Goal: Task Accomplishment & Management: Manage account settings

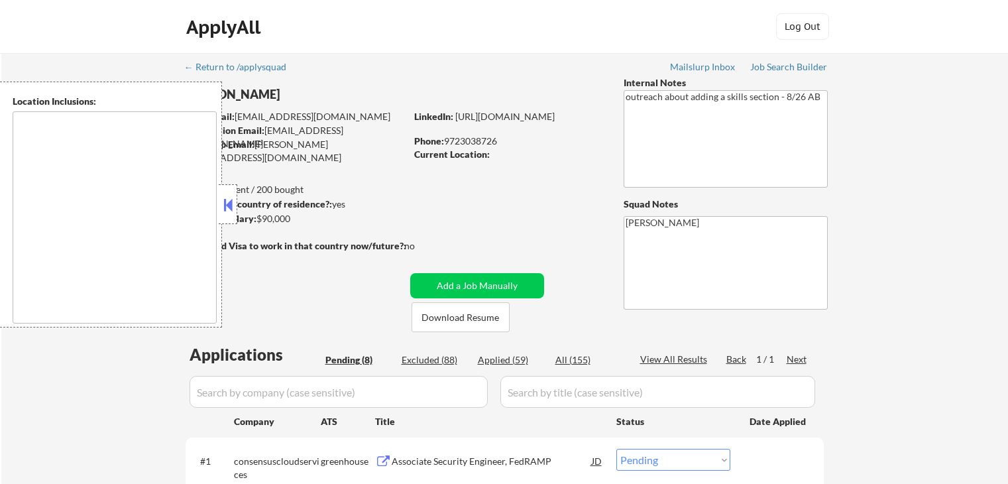
select select ""pending""
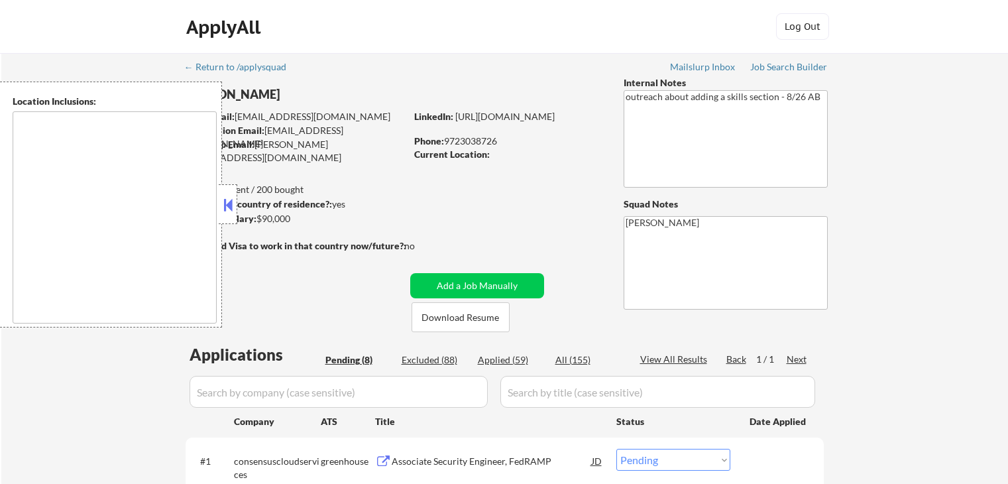
select select ""pending""
click at [231, 200] on button at bounding box center [228, 205] width 15 height 20
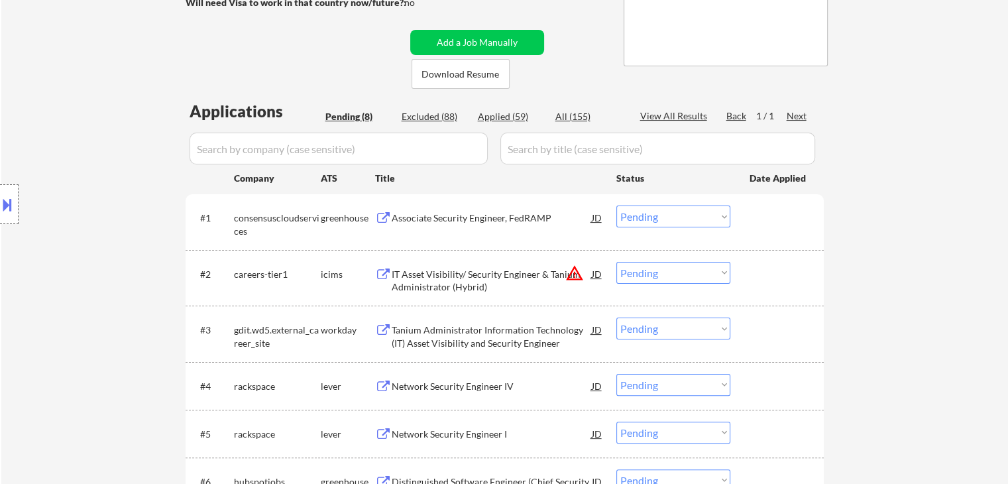
scroll to position [265, 0]
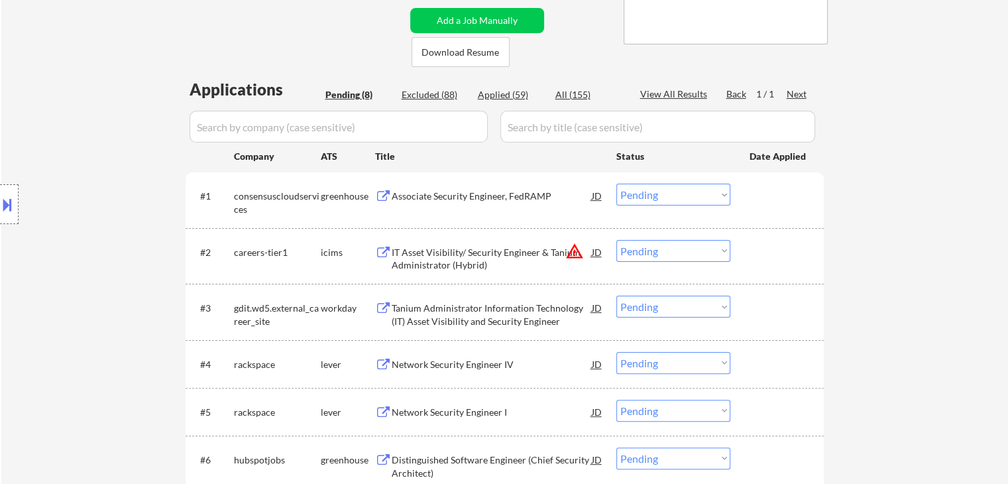
click at [459, 197] on div "Associate Security Engineer, FedRAMP" at bounding box center [492, 196] width 200 height 13
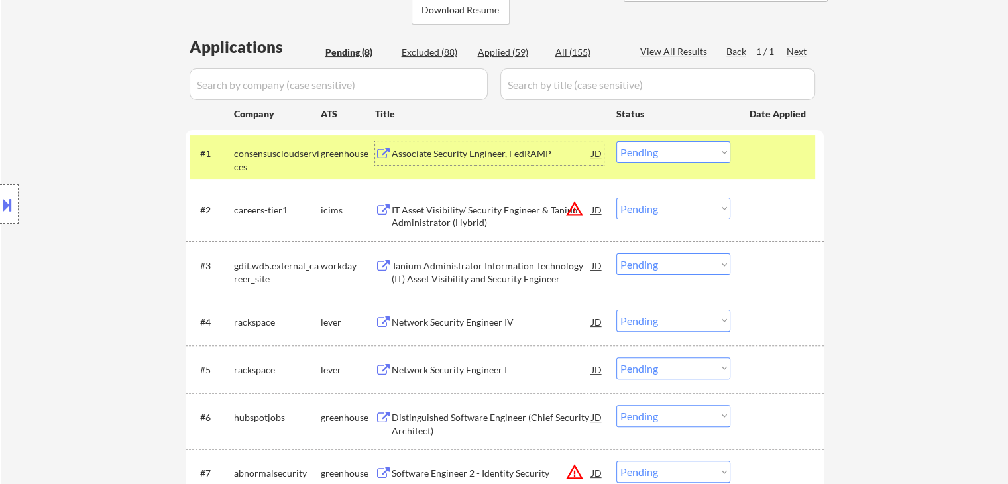
scroll to position [398, 0]
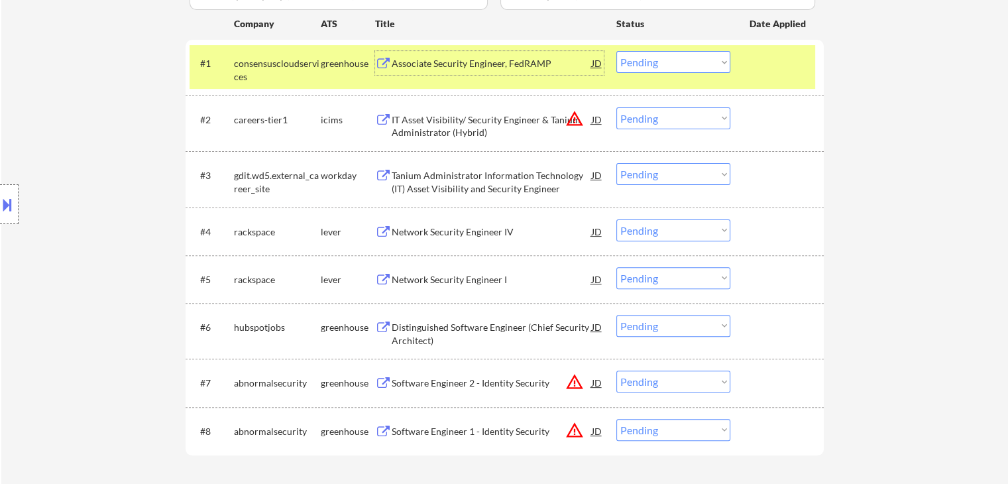
click at [453, 324] on div "Distinguished Software Engineer (Chief Security Architect)" at bounding box center [492, 334] width 200 height 26
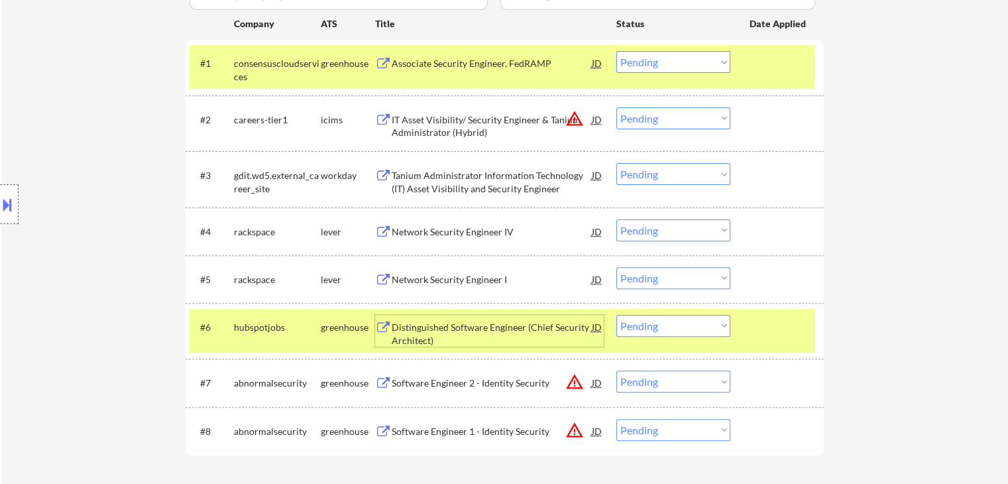
click at [461, 67] on div "Associate Security Engineer, FedRAMP" at bounding box center [492, 63] width 200 height 13
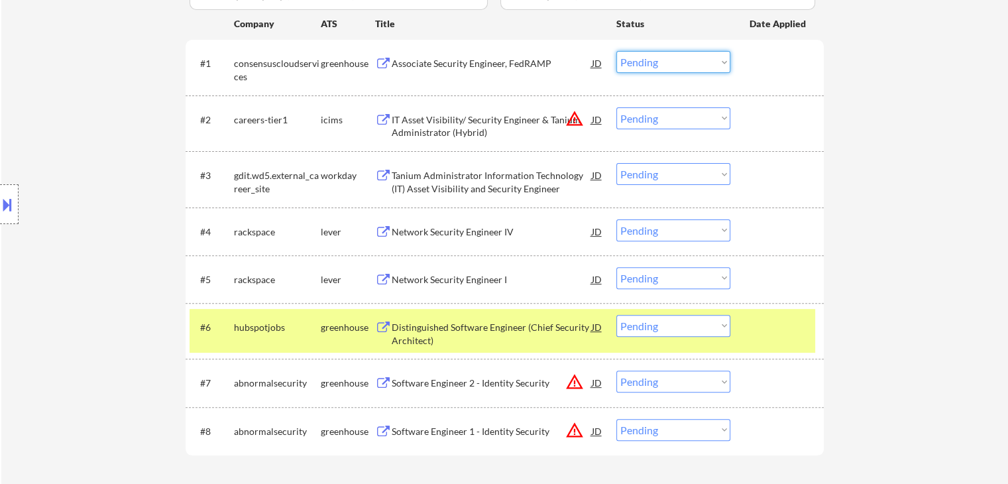
click at [640, 62] on select "Choose an option... Pending Applied Excluded (Questions) Excluded (Expired) Exc…" at bounding box center [673, 62] width 114 height 22
click at [616, 51] on select "Choose an option... Pending Applied Excluded (Questions) Excluded (Expired) Exc…" at bounding box center [673, 62] width 114 height 22
select select ""pending""
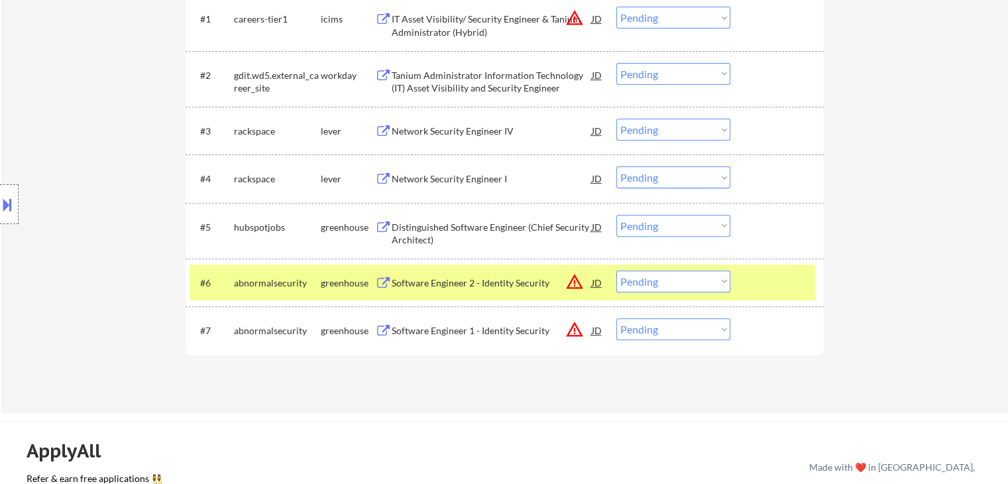
scroll to position [464, 0]
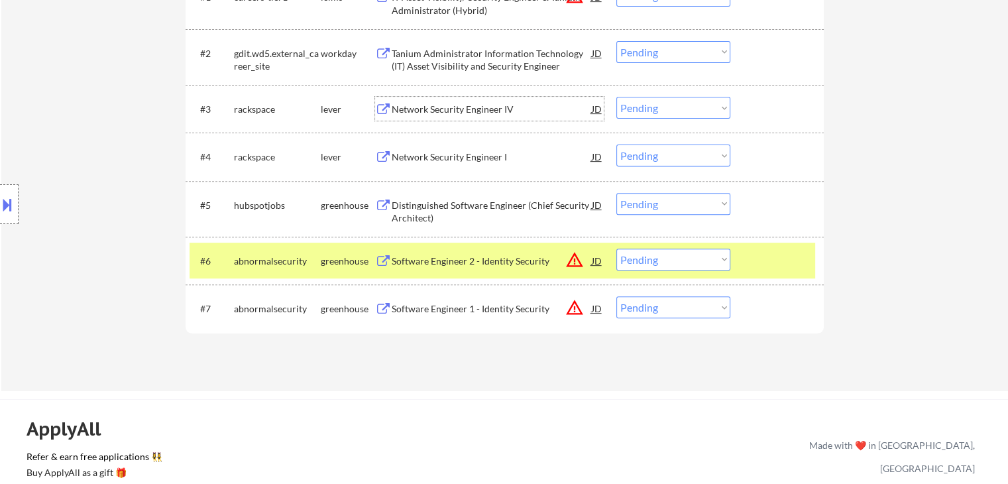
click at [471, 115] on div "Network Security Engineer IV" at bounding box center [492, 109] width 200 height 13
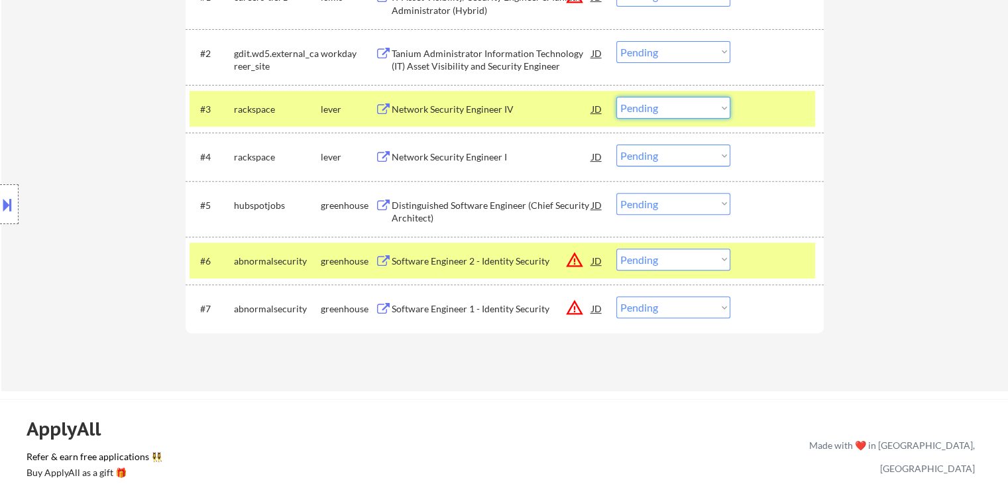
click at [665, 111] on select "Choose an option... Pending Applied Excluded (Questions) Excluded (Expired) Exc…" at bounding box center [673, 108] width 114 height 22
click at [616, 97] on select "Choose an option... Pending Applied Excluded (Questions) Excluded (Expired) Exc…" at bounding box center [673, 108] width 114 height 22
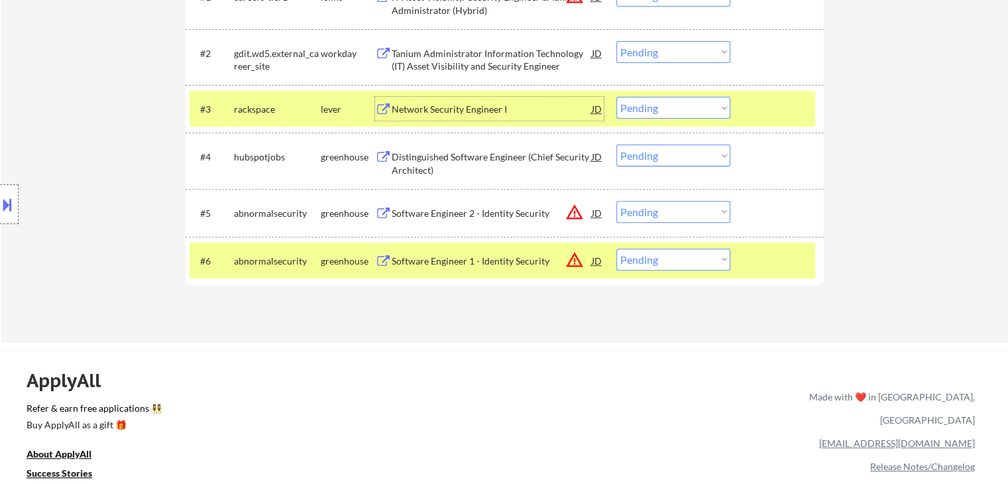
click at [480, 114] on div "Network Security Engineer I" at bounding box center [492, 109] width 200 height 13
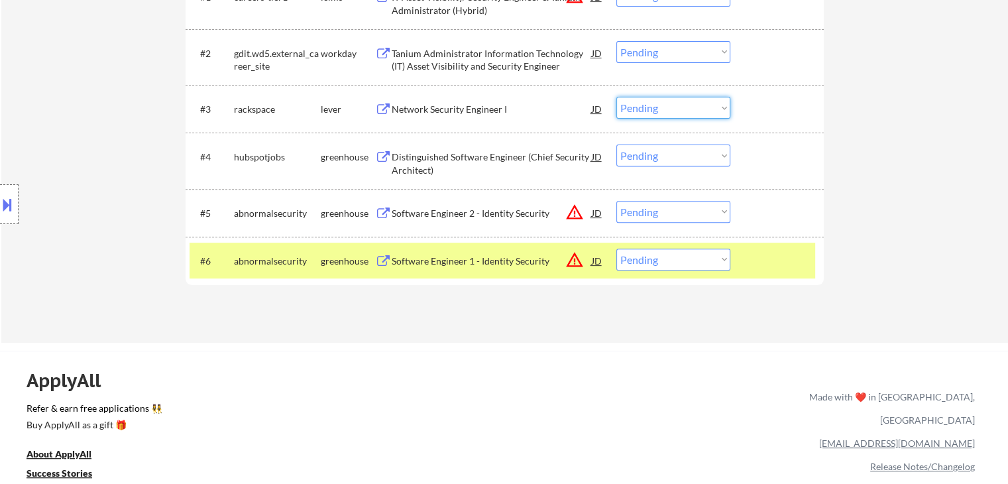
click at [644, 115] on select "Choose an option... Pending Applied Excluded (Questions) Excluded (Expired) Exc…" at bounding box center [673, 108] width 114 height 22
click at [616, 97] on select "Choose an option... Pending Applied Excluded (Questions) Excluded (Expired) Exc…" at bounding box center [673, 108] width 114 height 22
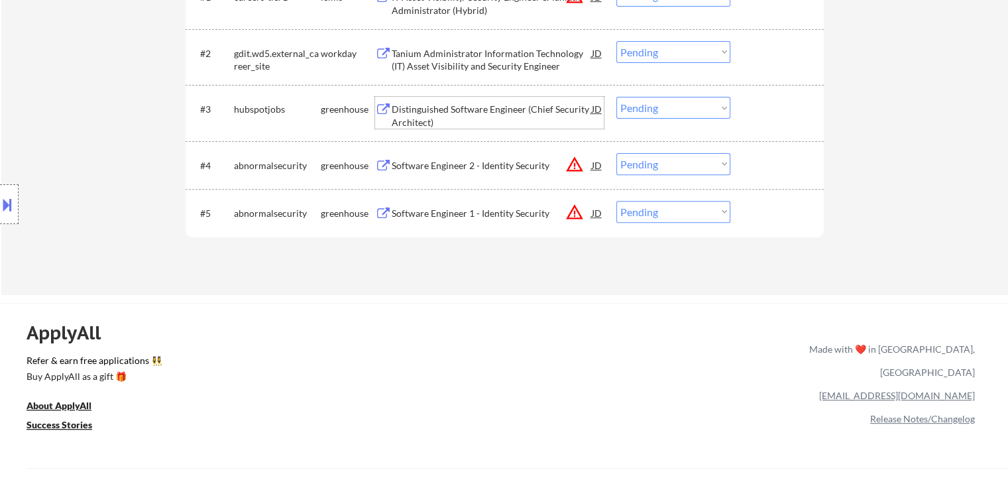
click at [457, 112] on div "Distinguished Software Engineer (Chief Security Architect)" at bounding box center [492, 116] width 200 height 26
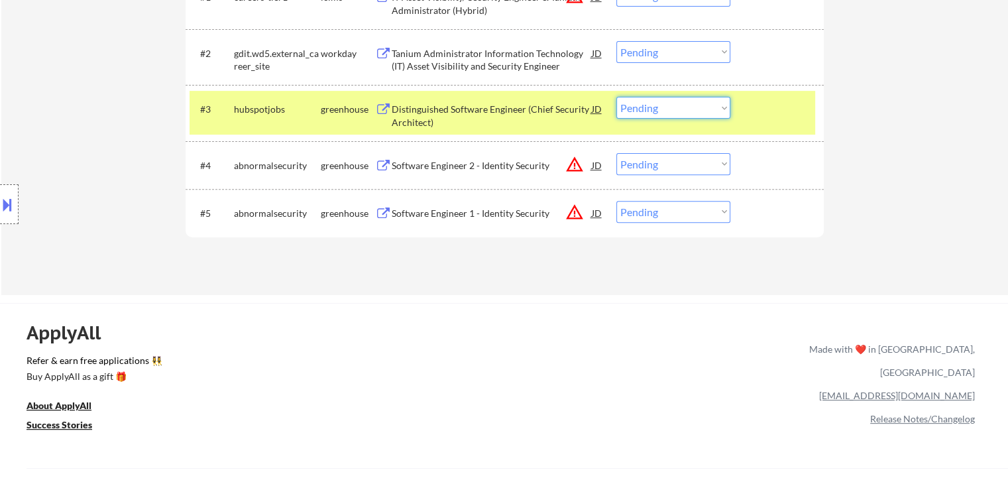
click at [639, 111] on select "Choose an option... Pending Applied Excluded (Questions) Excluded (Expired) Exc…" at bounding box center [673, 108] width 114 height 22
click at [616, 97] on select "Choose an option... Pending Applied Excluded (Questions) Excluded (Expired) Exc…" at bounding box center [673, 108] width 114 height 22
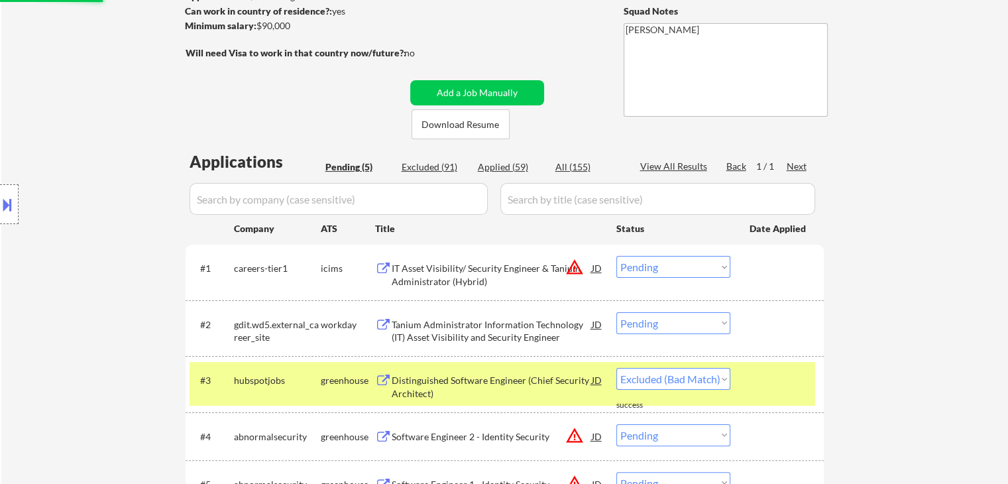
scroll to position [331, 0]
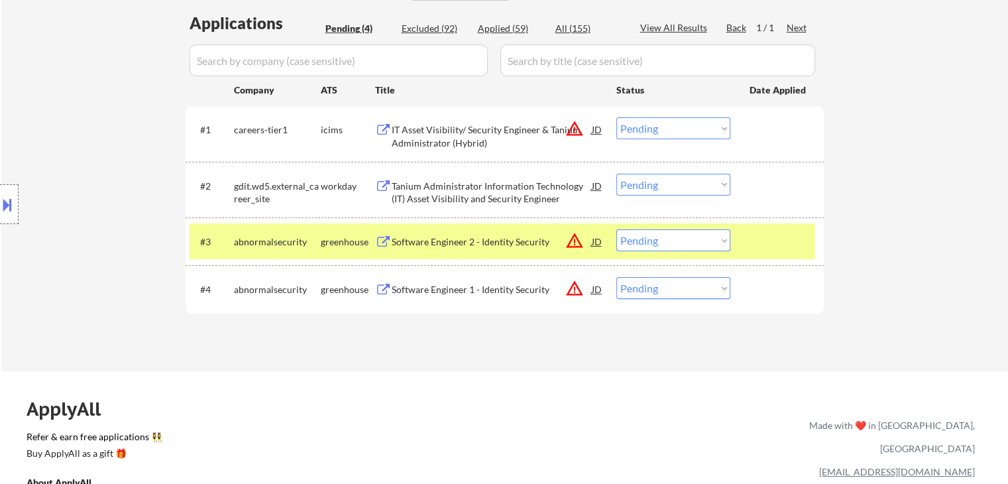
click at [502, 248] on div "Software Engineer 2 - Identity Security" at bounding box center [492, 241] width 200 height 24
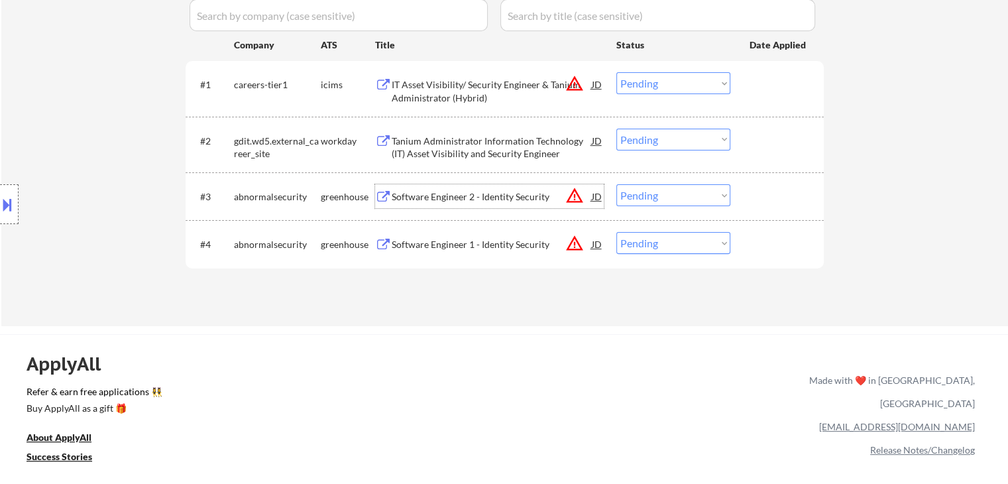
scroll to position [398, 0]
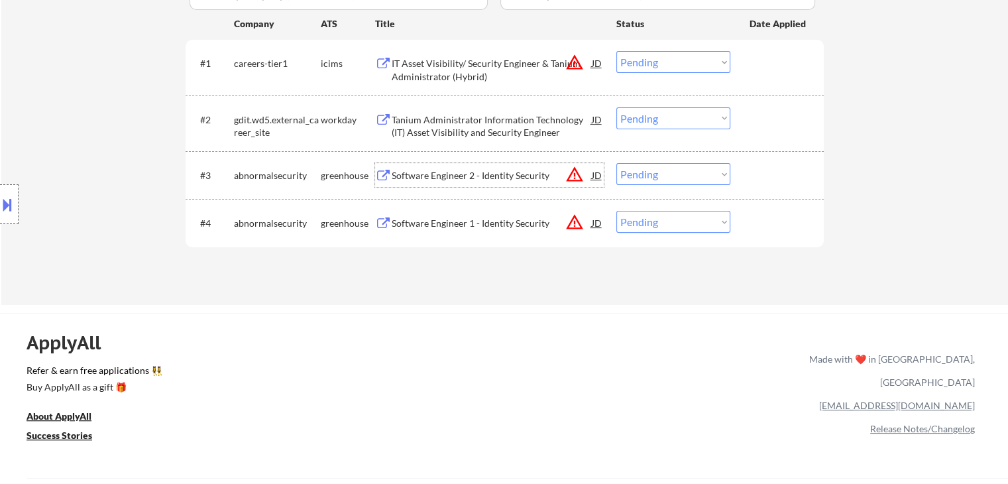
click at [670, 173] on select "Choose an option... Pending Applied Excluded (Questions) Excluded (Expired) Exc…" at bounding box center [673, 174] width 114 height 22
click at [616, 163] on select "Choose an option... Pending Applied Excluded (Questions) Excluded (Expired) Exc…" at bounding box center [673, 174] width 114 height 22
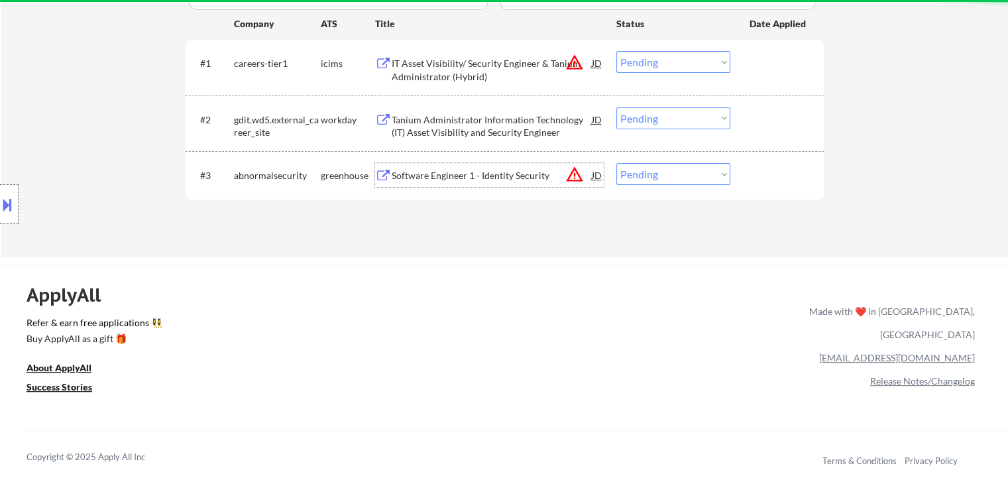
click at [478, 177] on div "Software Engineer 1 - Identity Security" at bounding box center [492, 175] width 200 height 13
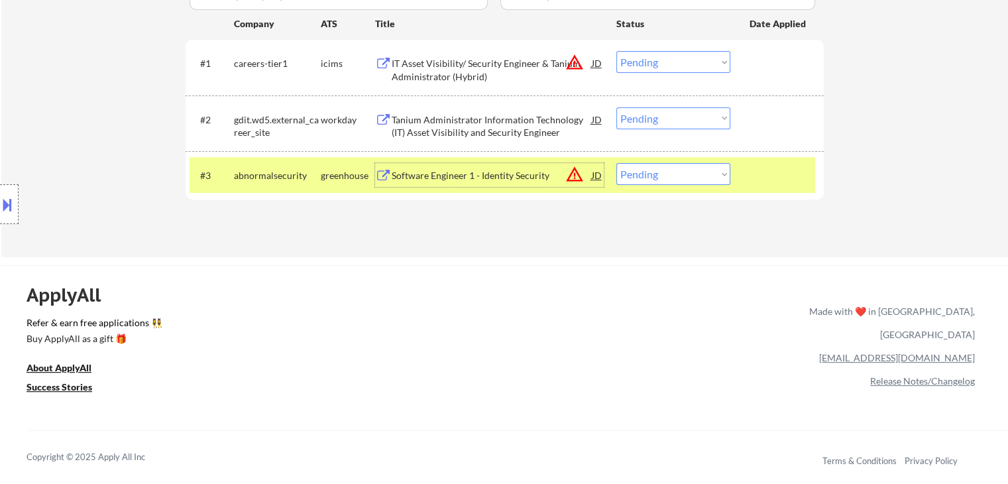
click at [530, 62] on div "IT Asset Visibility/ Security Engineer & Tanium Administrator (Hybrid)" at bounding box center [492, 70] width 200 height 26
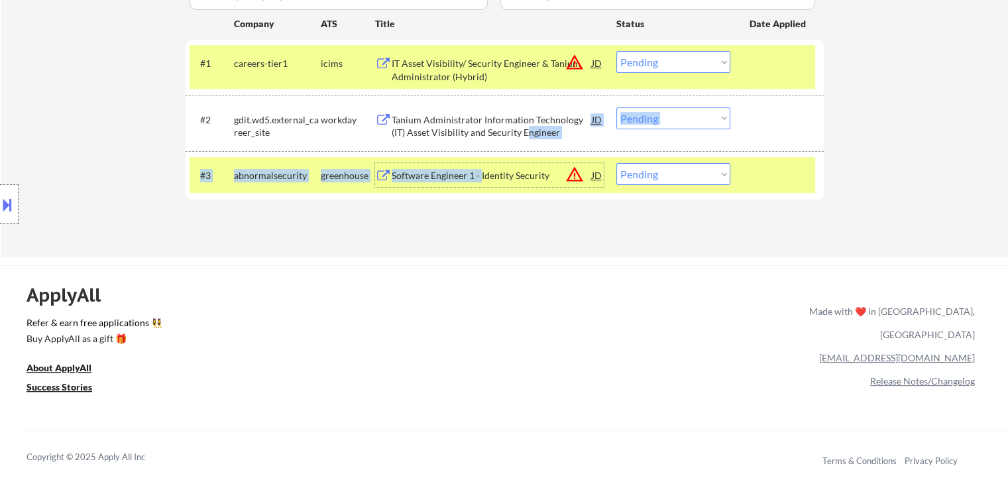
drag, startPoint x: 481, startPoint y: 174, endPoint x: 524, endPoint y: 133, distance: 59.6
click at [524, 133] on div "#1 careers-tier1 icims IT Asset Visibility/ Security Engineer & Tanium Administ…" at bounding box center [505, 119] width 638 height 159
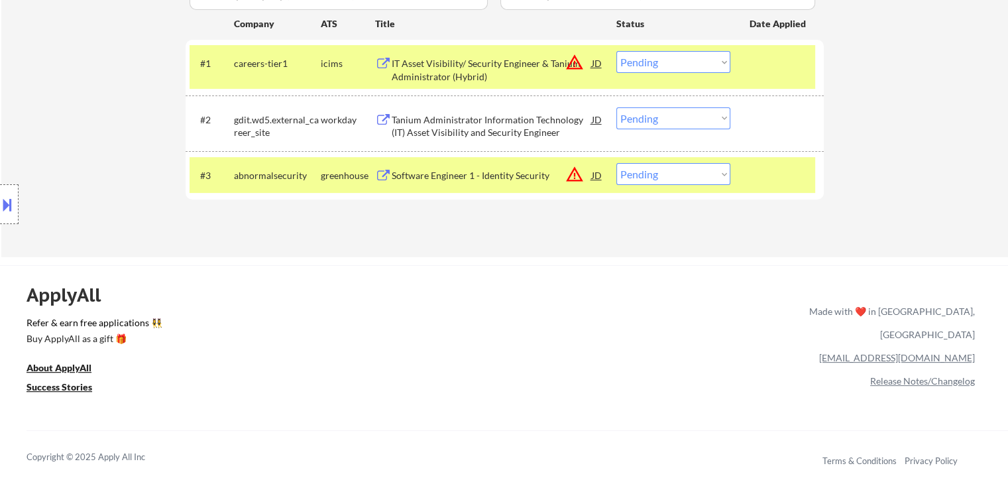
click at [99, 171] on div "Location Inclusions:" at bounding box center [118, 205] width 237 height 246
click at [530, 121] on div "Tanium Administrator Information Technology (IT) Asset Visibility and Security …" at bounding box center [492, 126] width 200 height 26
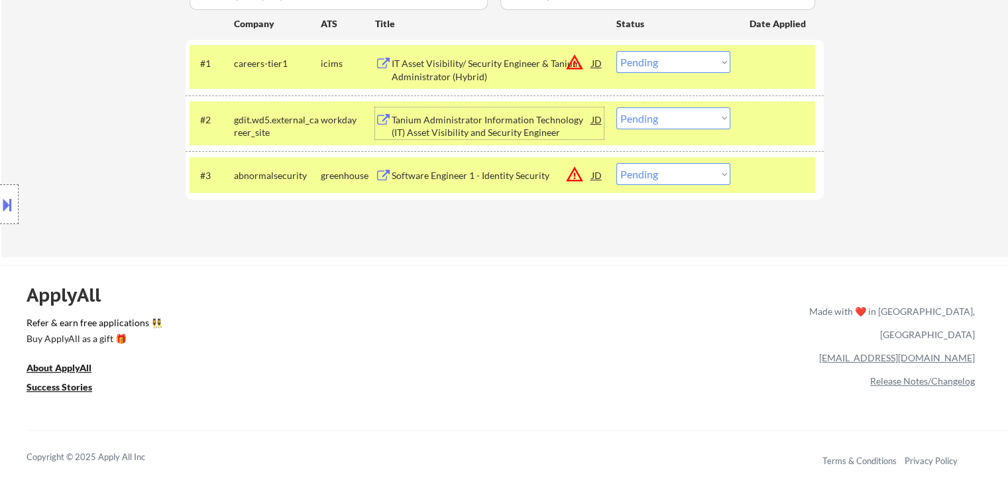
click at [658, 170] on select "Choose an option... Pending Applied Excluded (Questions) Excluded (Expired) Exc…" at bounding box center [673, 174] width 114 height 22
select select ""excluded__location_""
click at [616, 163] on select "Choose an option... Pending Applied Excluded (Questions) Excluded (Expired) Exc…" at bounding box center [673, 174] width 114 height 22
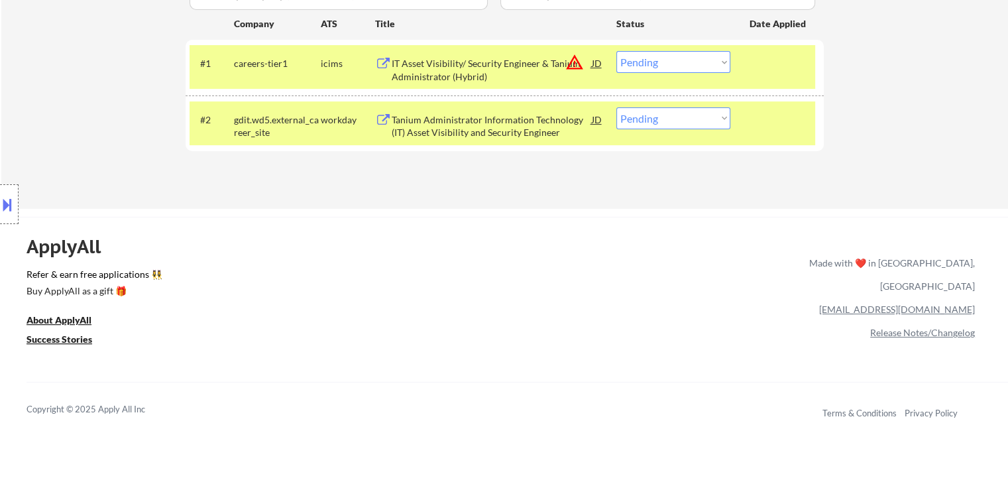
click at [666, 63] on select "Choose an option... Pending Applied Excluded (Questions) Excluded (Expired) Exc…" at bounding box center [673, 62] width 114 height 22
click at [616, 51] on select "Choose an option... Pending Applied Excluded (Questions) Excluded (Expired) Exc…" at bounding box center [673, 62] width 114 height 22
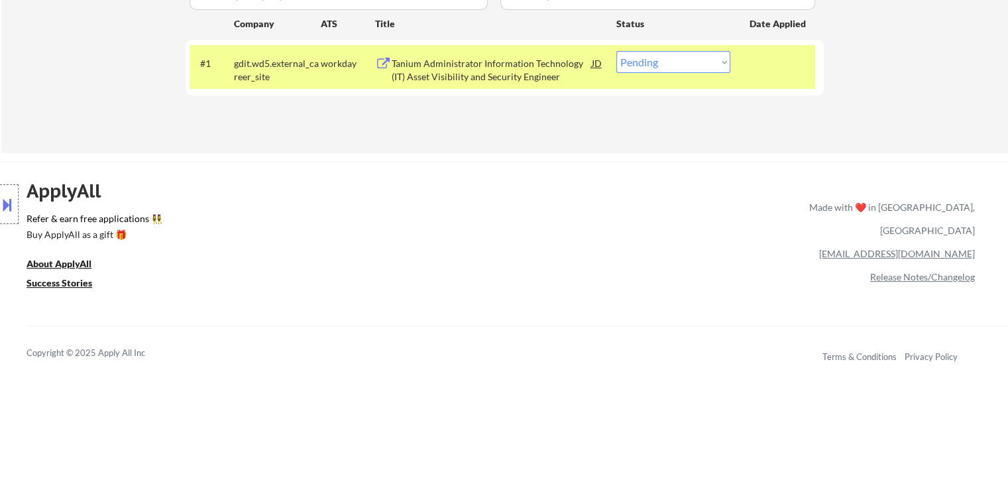
drag, startPoint x: 651, startPoint y: 58, endPoint x: 648, endPoint y: 64, distance: 6.8
click at [651, 58] on select "Choose an option... Pending Applied Excluded (Questions) Excluded (Expired) Exc…" at bounding box center [673, 62] width 114 height 22
select select ""applied""
click at [616, 51] on select "Choose an option... Pending Applied Excluded (Questions) Excluded (Expired) Exc…" at bounding box center [673, 62] width 114 height 22
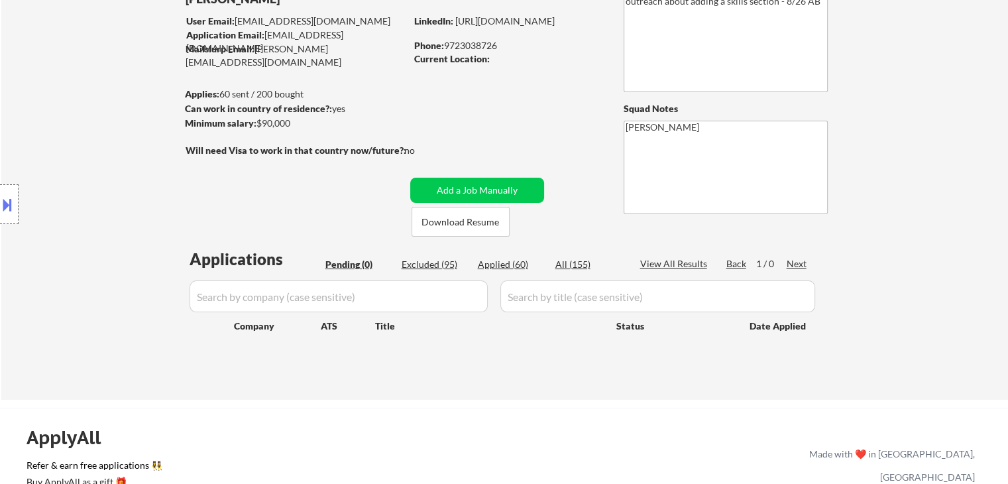
scroll to position [66, 0]
